Goal: Task Accomplishment & Management: Complete application form

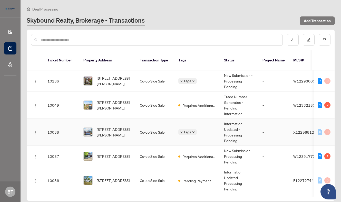
scroll to position [26, 0]
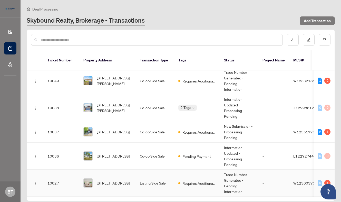
click at [112, 180] on span "[STREET_ADDRESS]" at bounding box center [113, 183] width 33 height 6
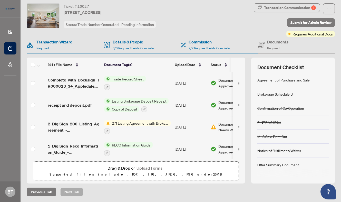
scroll to position [84, 0]
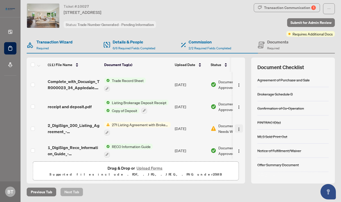
click at [237, 128] on img "button" at bounding box center [239, 129] width 4 height 4
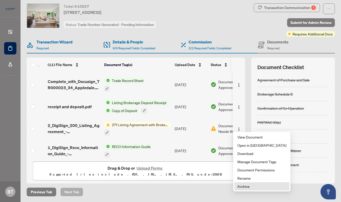
click at [249, 187] on span "Archive" at bounding box center [261, 186] width 49 height 6
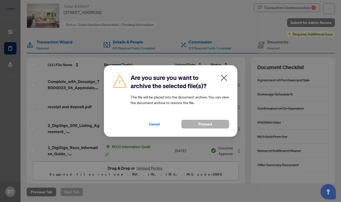
click at [207, 124] on span "Proceed" at bounding box center [205, 124] width 14 height 8
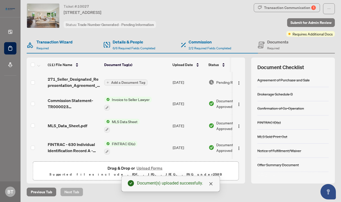
scroll to position [0, 0]
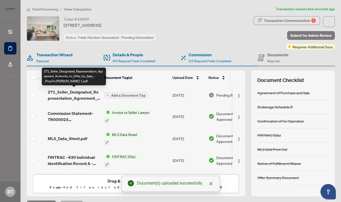
click at [64, 97] on span "271_Seller_Designated_Representation_Agreement_Authority_to_Offer_for_Sale_-_Pr…" at bounding box center [74, 95] width 52 height 12
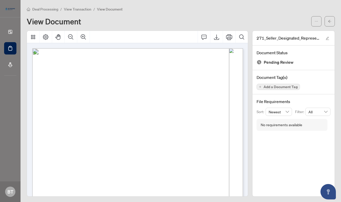
click at [279, 87] on span "Add a Document Tag" at bounding box center [280, 87] width 34 height 4
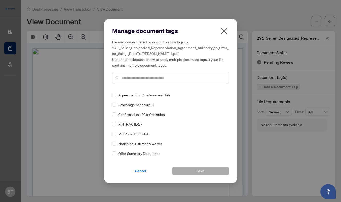
click at [125, 77] on input "text" at bounding box center [173, 78] width 103 height 6
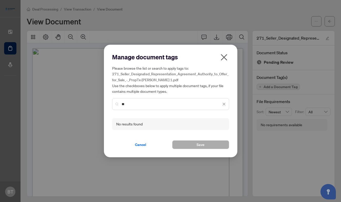
type input "*"
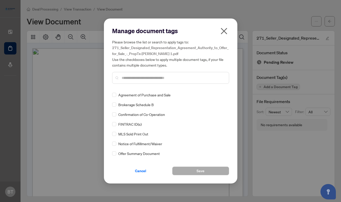
click at [222, 33] on icon "close" at bounding box center [224, 31] width 6 height 6
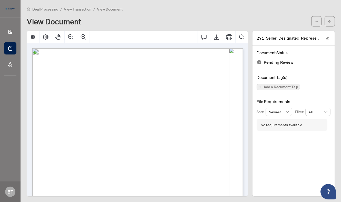
click at [74, 8] on span "View Transaction" at bounding box center [77, 9] width 27 height 5
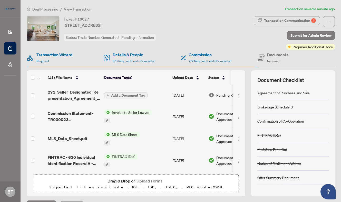
scroll to position [11, 0]
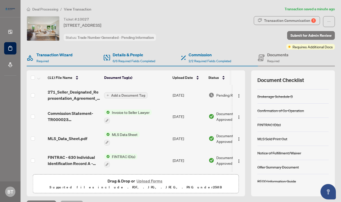
click at [140, 94] on span "Add a Document Tag" at bounding box center [128, 95] width 34 height 4
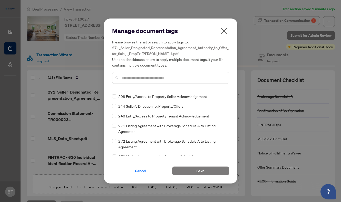
scroll to position [0, 0]
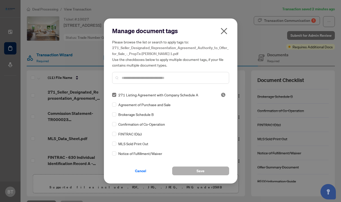
click at [196, 169] on button "Save" at bounding box center [200, 170] width 57 height 9
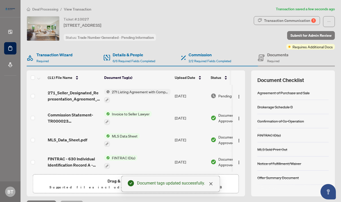
click at [190, 29] on div "Ticket #: 10027 [STREET_ADDRESS] Status: Trade Number Generated - Pending Infor…" at bounding box center [115, 28] width 177 height 25
click at [310, 35] on span "Submit for Admin Review" at bounding box center [310, 35] width 41 height 8
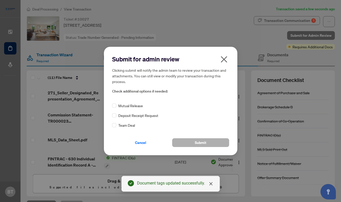
click at [195, 142] on span "Submit" at bounding box center [201, 142] width 12 height 8
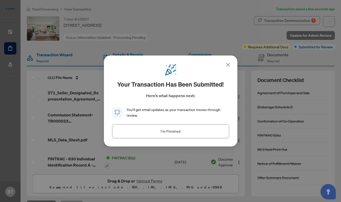
click at [228, 61] on div "Your transaction has been submitted! Here’s what happens next: You’ll get email…" at bounding box center [170, 100] width 133 height 91
click at [228, 63] on icon at bounding box center [228, 65] width 6 height 6
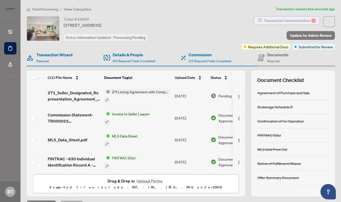
click at [294, 17] on div "Transaction Communication 1" at bounding box center [290, 20] width 52 height 8
type textarea "**********"
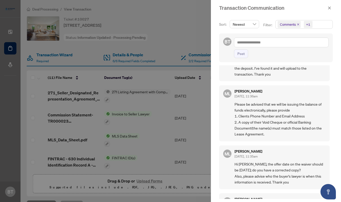
scroll to position [400, 0]
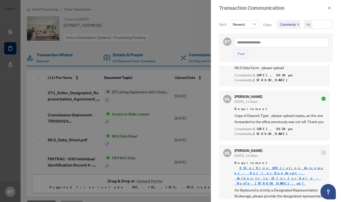
click at [76, 14] on div at bounding box center [170, 101] width 341 height 202
click at [47, 7] on div at bounding box center [170, 101] width 341 height 202
click at [331, 8] on icon "close" at bounding box center [329, 8] width 4 height 4
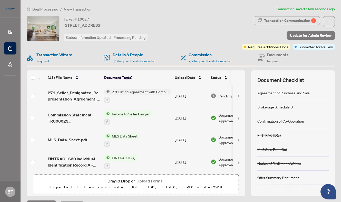
click at [55, 10] on span "Deal Processing" at bounding box center [45, 9] width 26 height 5
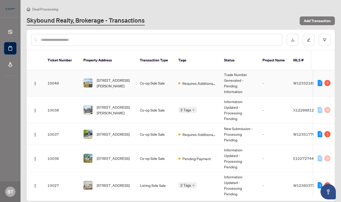
scroll to position [26, 0]
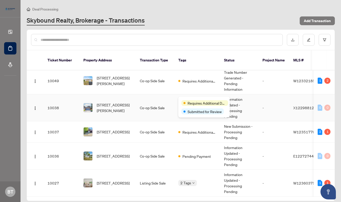
click at [191, 100] on span "Requires Additional Docs" at bounding box center [206, 103] width 38 height 6
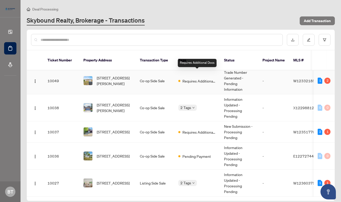
click at [194, 78] on span "Requires Additional Docs" at bounding box center [198, 81] width 33 height 6
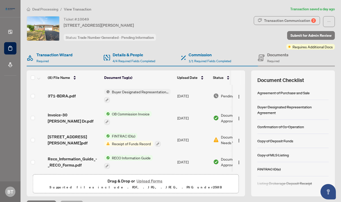
click at [41, 9] on span "Deal Processing" at bounding box center [45, 9] width 26 height 5
